Goal: Task Accomplishment & Management: Complete application form

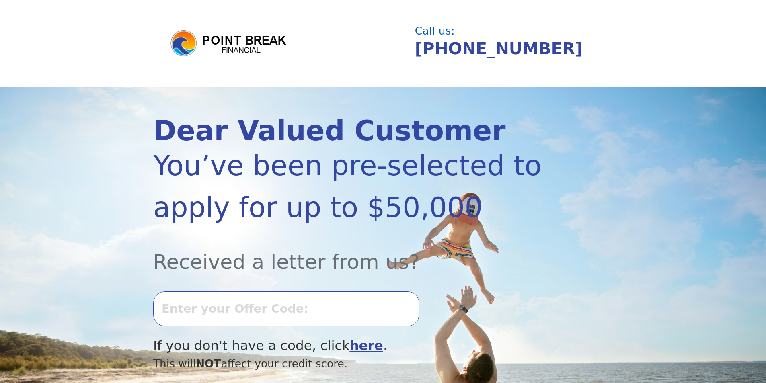
click at [240, 313] on input "text" at bounding box center [286, 309] width 266 height 35
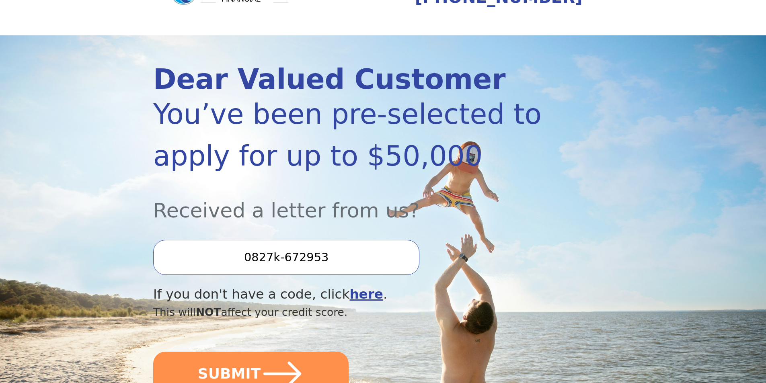
scroll to position [80, 0]
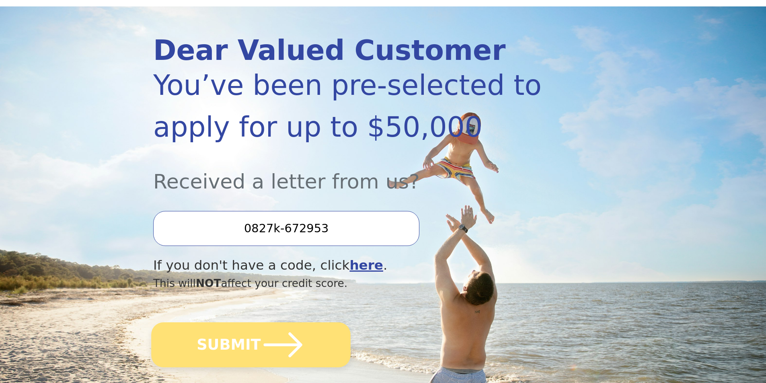
type input "0827k-672953"
click at [198, 332] on button "SUBMIT" at bounding box center [250, 345] width 199 height 45
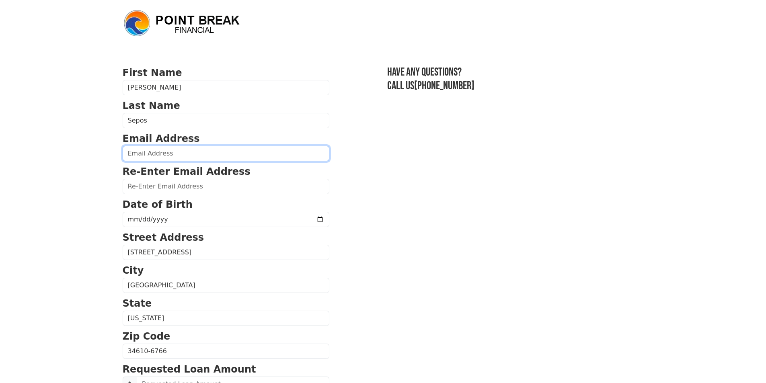
click at [185, 158] on input "email" at bounding box center [226, 153] width 207 height 15
type input "dksepos@gmail.com"
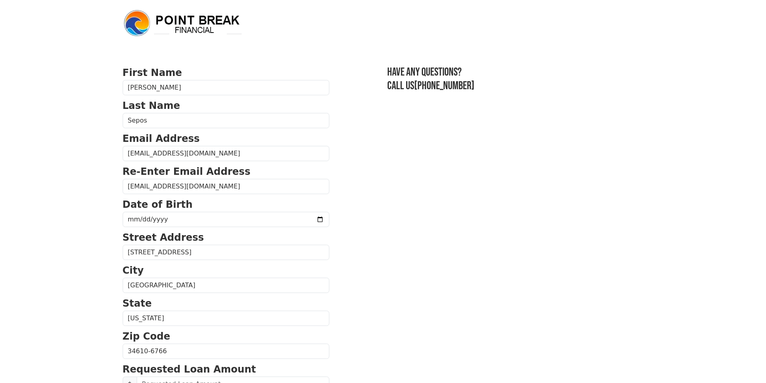
type input "(386) 785-4821"
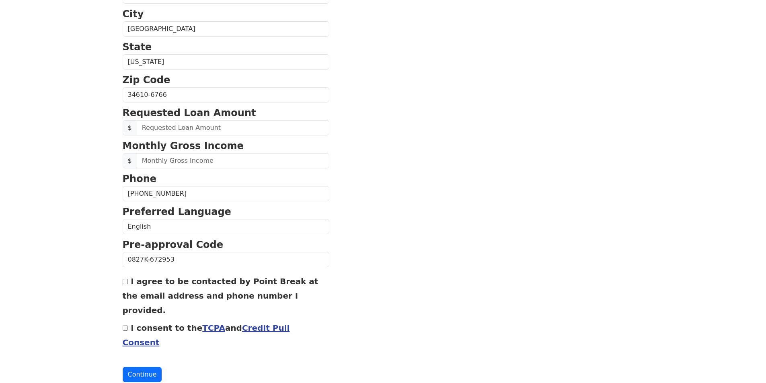
scroll to position [257, 0]
click at [189, 128] on input "text" at bounding box center [233, 127] width 193 height 15
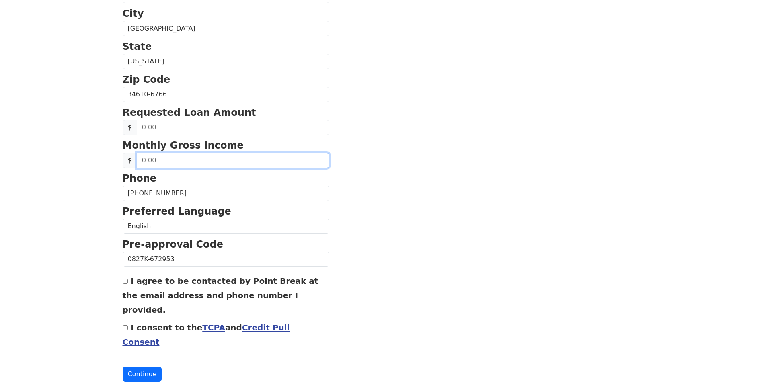
click at [154, 162] on input "text" at bounding box center [233, 160] width 193 height 15
type input "1.00"
type input "3,600.00"
click at [126, 325] on input "I consent to the TCPA and Credit Pull Consent" at bounding box center [125, 327] width 5 height 5
checkbox input "true"
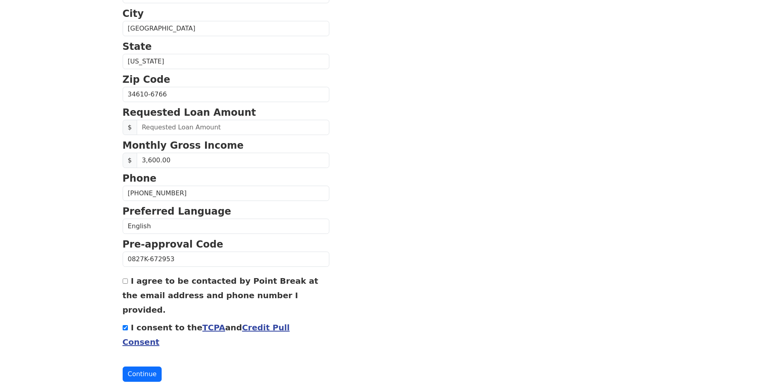
click at [127, 285] on div "I agree to be contacted by Point Break at the email address and phone number I …" at bounding box center [226, 294] width 207 height 43
click at [125, 279] on div "I agree to be contacted by Point Break at the email address and phone number I …" at bounding box center [226, 294] width 207 height 43
click at [124, 282] on input "I agree to be contacted by Point Break at the email address and phone number I …" at bounding box center [125, 281] width 5 height 5
checkbox input "true"
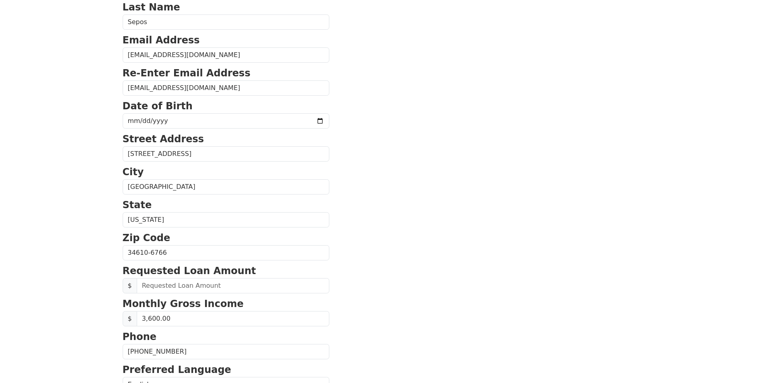
scroll to position [96, 0]
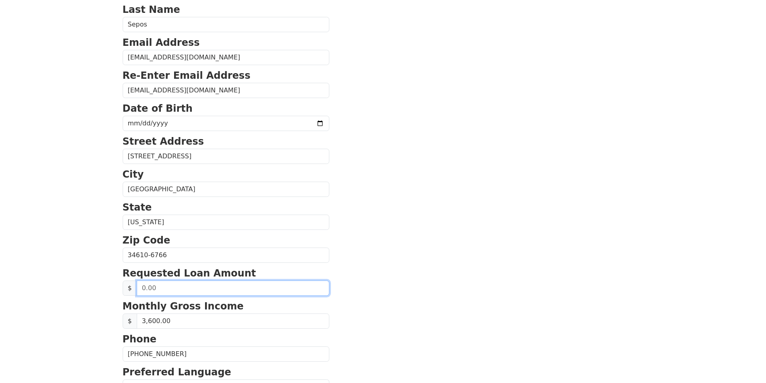
click at [140, 289] on input "text" at bounding box center [233, 288] width 193 height 15
type input "20,000.00"
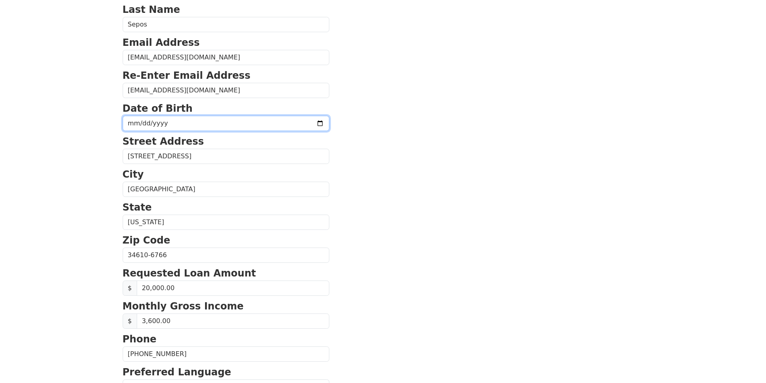
click at [298, 125] on input "date" at bounding box center [226, 123] width 207 height 15
type input "1990-03-09"
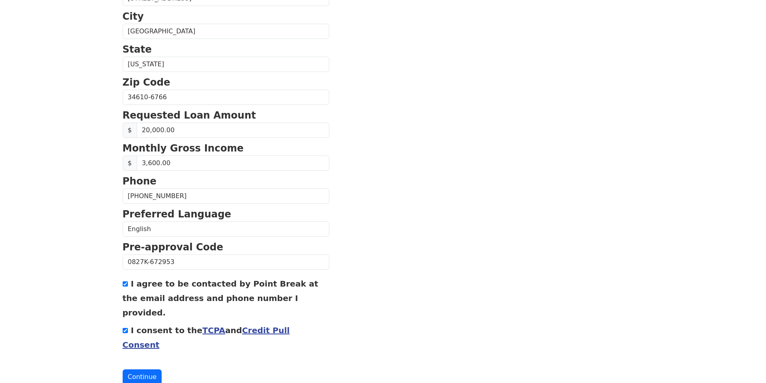
scroll to position [257, 0]
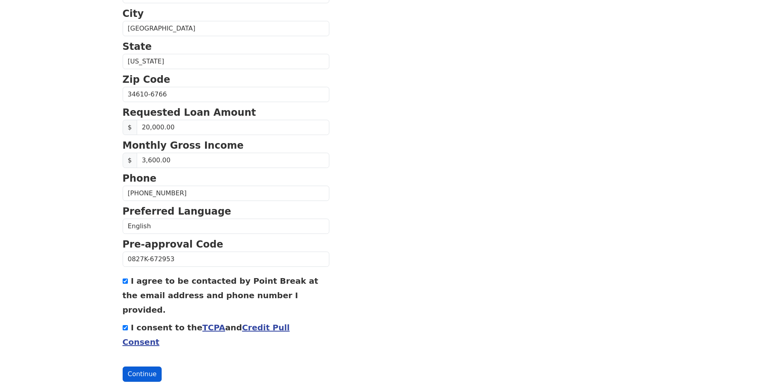
click at [142, 367] on button "Continue" at bounding box center [142, 374] width 39 height 15
